Goal: Information Seeking & Learning: Learn about a topic

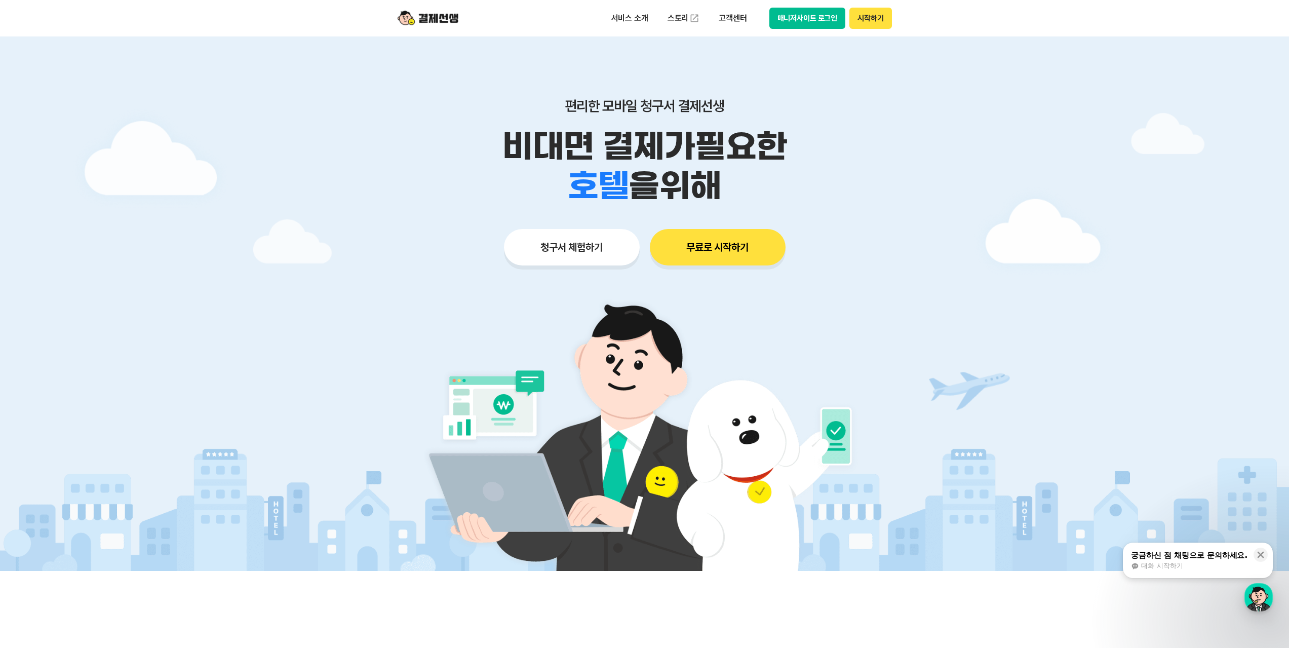
click at [730, 249] on button "무료로 시작하기" at bounding box center [718, 247] width 136 height 36
click at [742, 18] on p "고객센터" at bounding box center [732, 18] width 42 height 18
click at [744, 52] on link "자주 묻는 질문" at bounding box center [753, 60] width 85 height 20
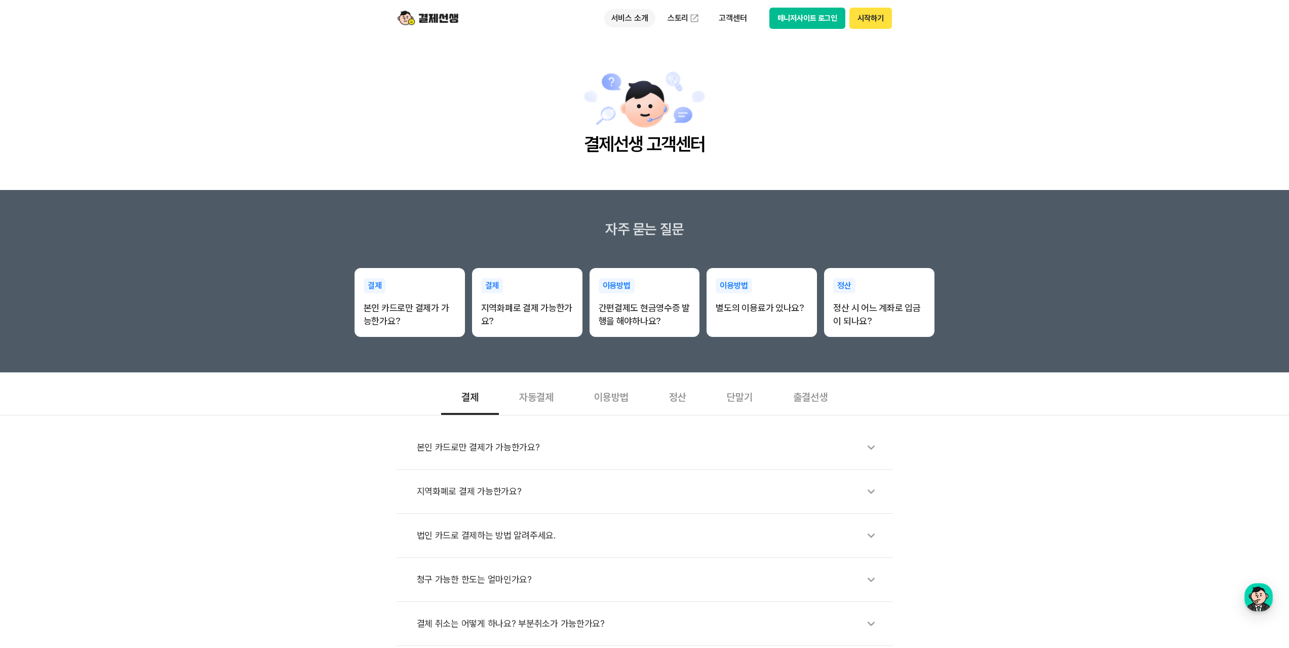
click at [634, 21] on p "서비스 소개" at bounding box center [629, 18] width 51 height 18
click at [635, 19] on p "서비스 소개" at bounding box center [629, 18] width 51 height 18
click at [639, 99] on link "수납/매출관리" at bounding box center [646, 100] width 85 height 20
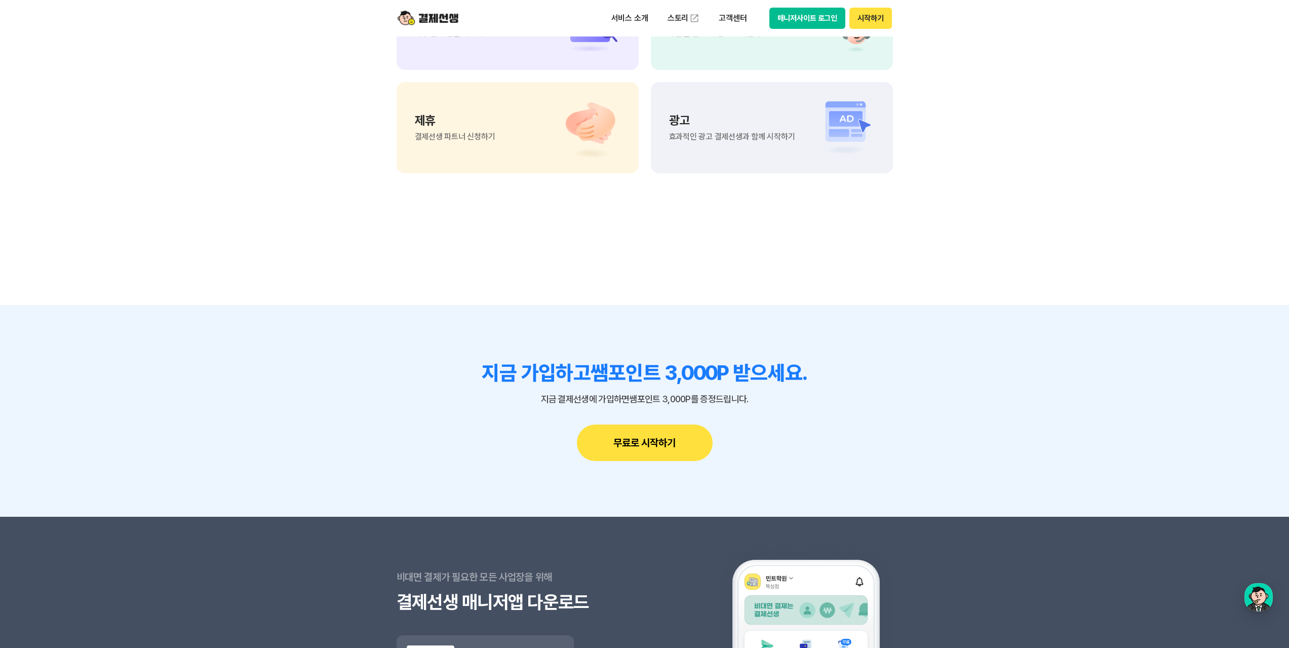
scroll to position [1350, 0]
click at [834, 366] on h3 "지금 가입하고 쌤포인트 3,000P 받으세요." at bounding box center [644, 372] width 496 height 24
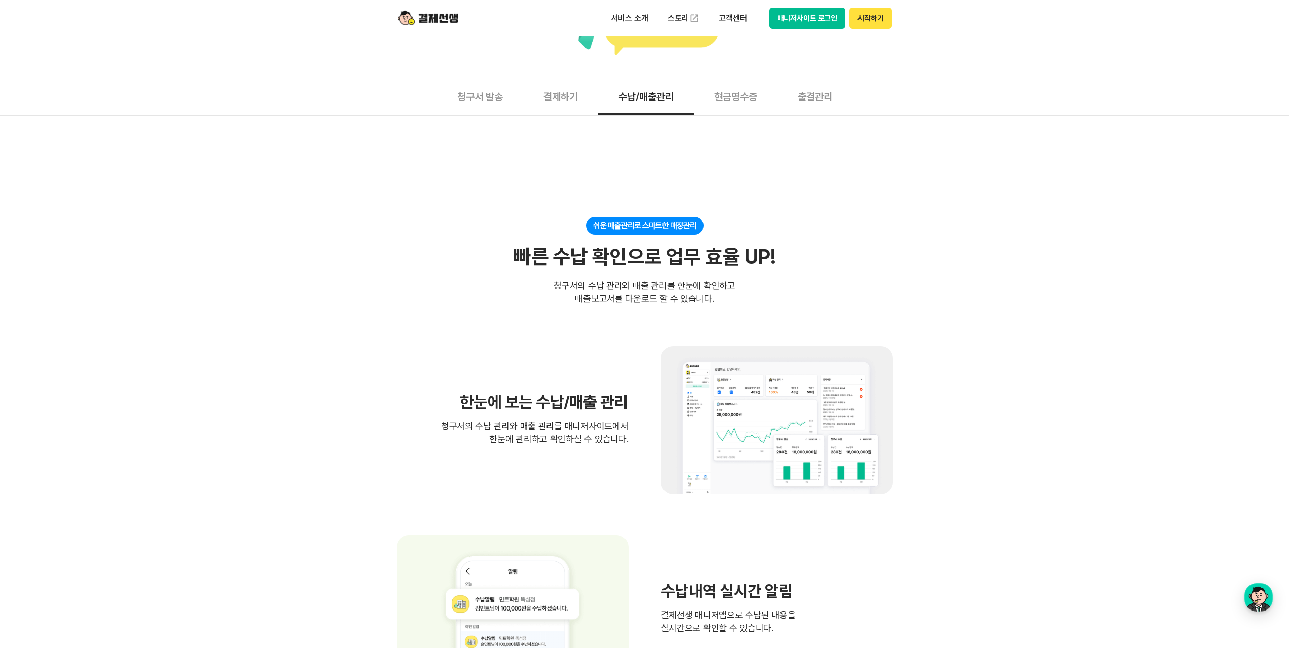
scroll to position [82, 0]
click at [817, 97] on button "출결관리" at bounding box center [814, 96] width 75 height 37
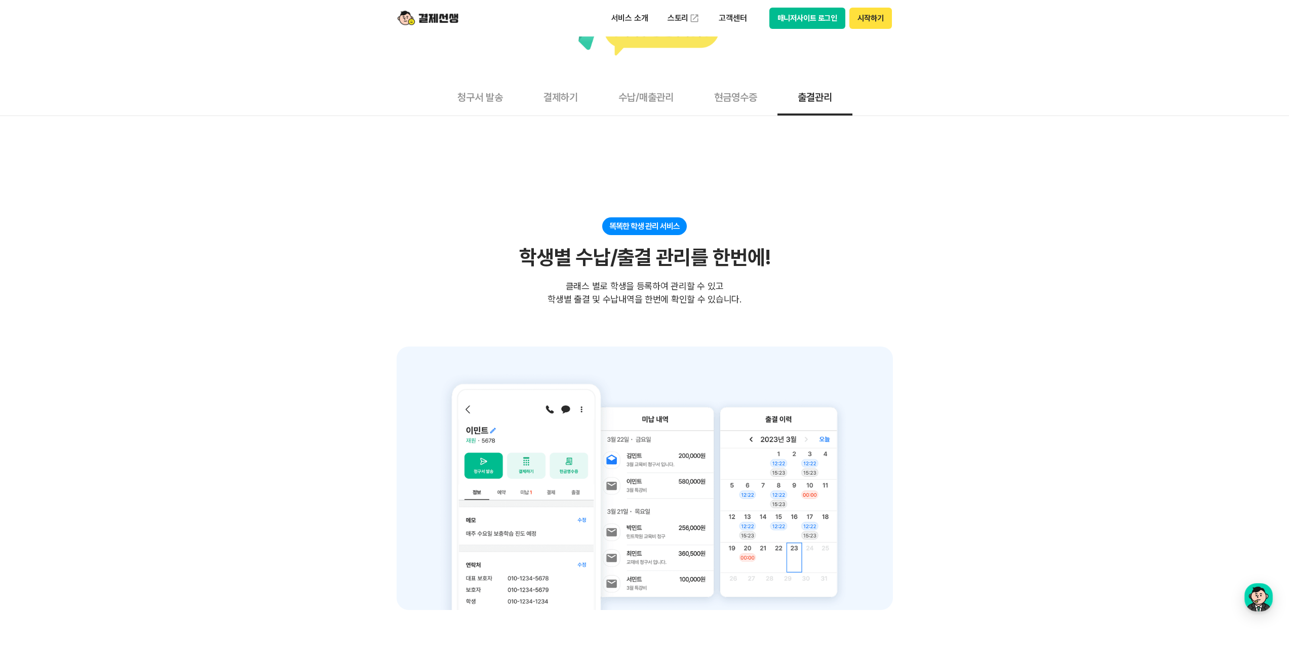
click at [558, 105] on button "결제하기" at bounding box center [560, 96] width 75 height 37
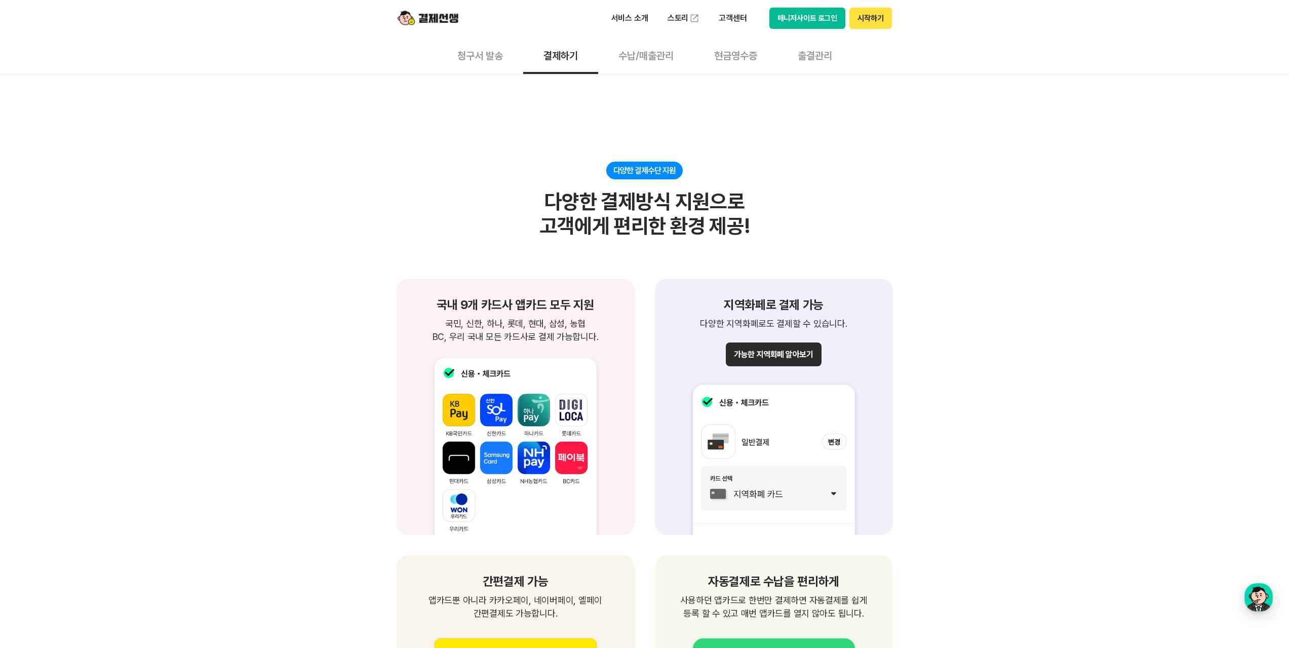
scroll to position [892, 0]
click at [772, 352] on button "가능한 지역화폐 알아보기" at bounding box center [773, 354] width 95 height 24
